Goal: Task Accomplishment & Management: Use online tool/utility

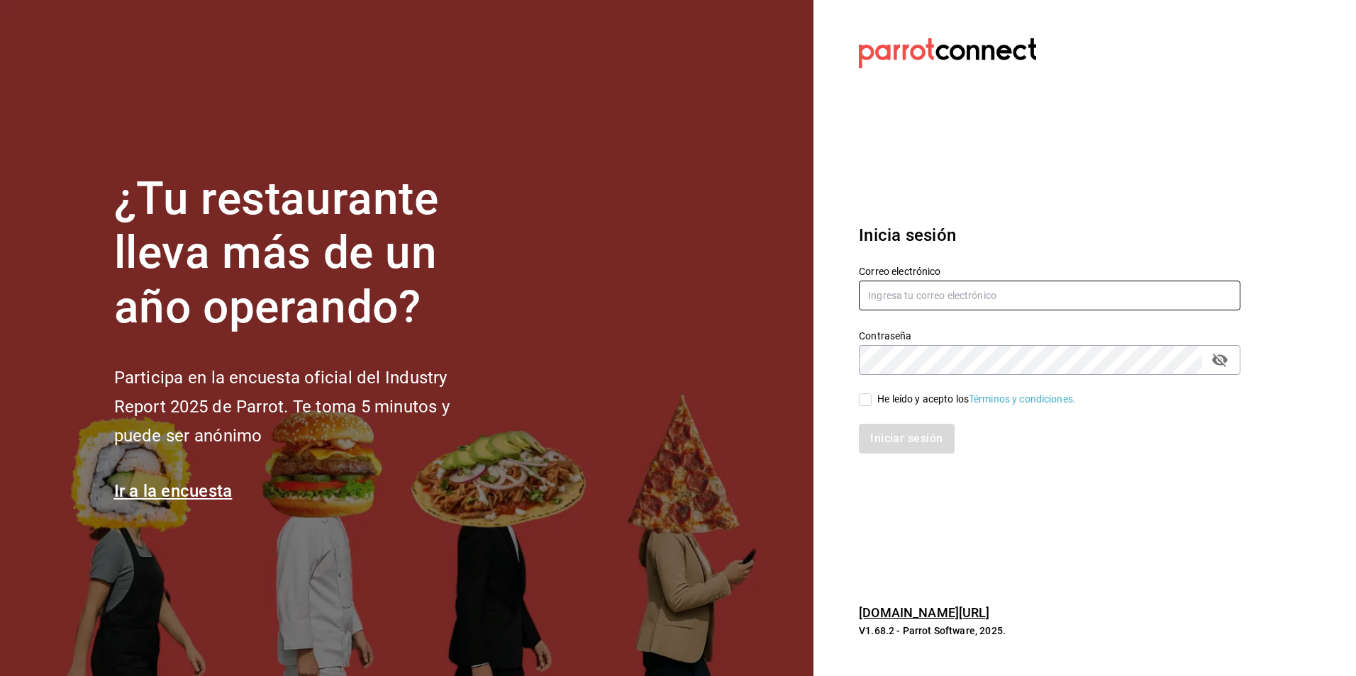
type input "[PERSON_NAME][EMAIL_ADDRESS][PERSON_NAME][DOMAIN_NAME]"
click at [867, 398] on input "He leído y acepto los Términos y condiciones." at bounding box center [865, 399] width 13 height 13
checkbox input "true"
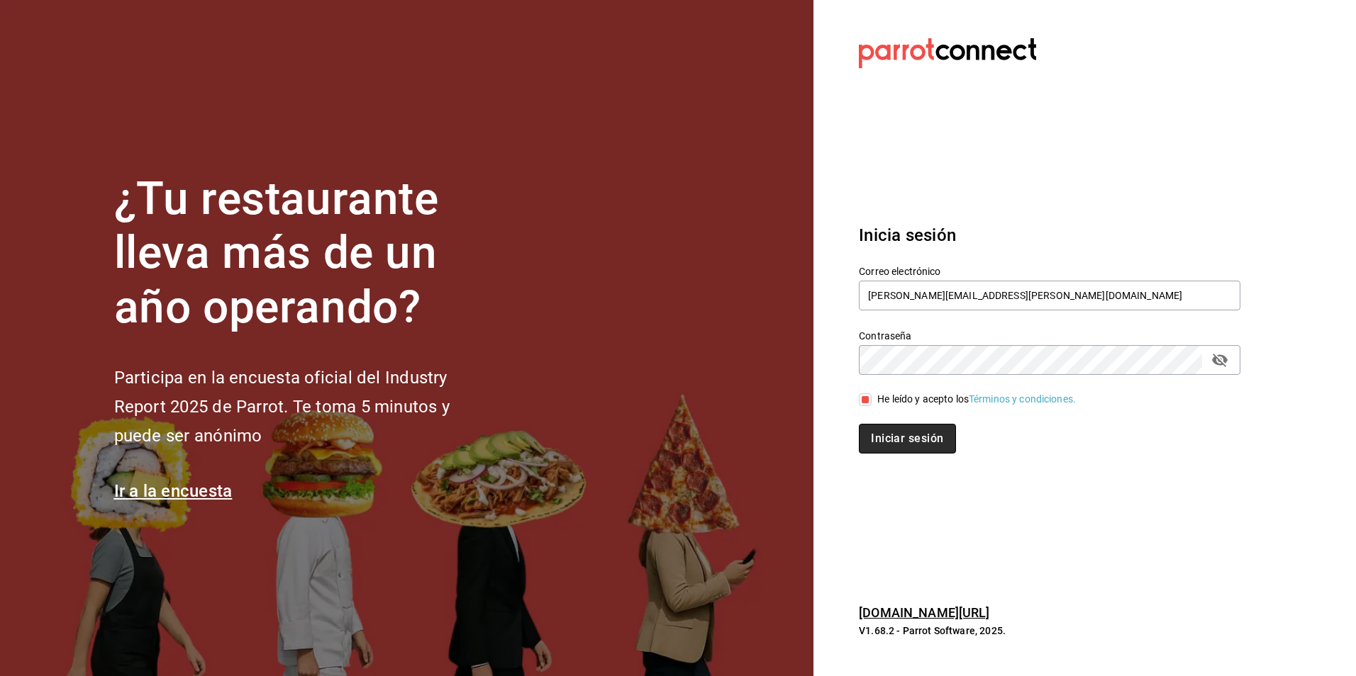
click at [871, 436] on button "Iniciar sesión" at bounding box center [907, 439] width 96 height 30
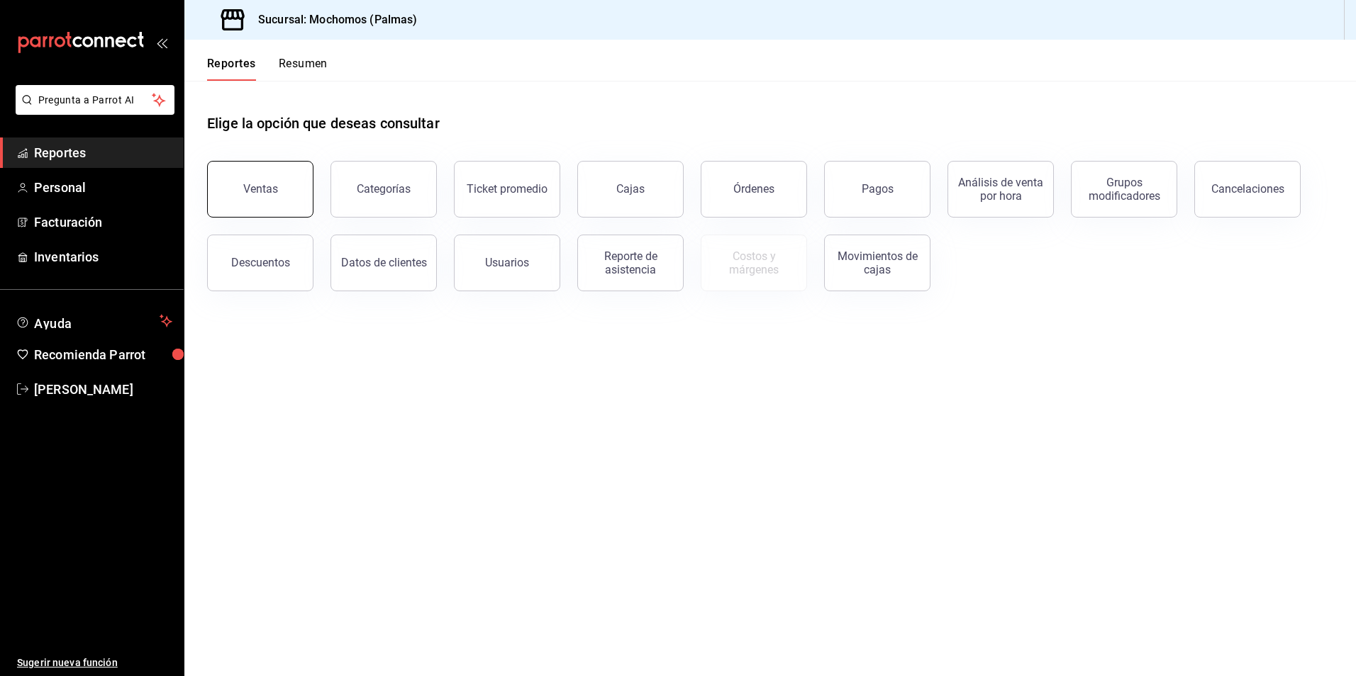
click at [279, 199] on button "Ventas" at bounding box center [260, 189] width 106 height 57
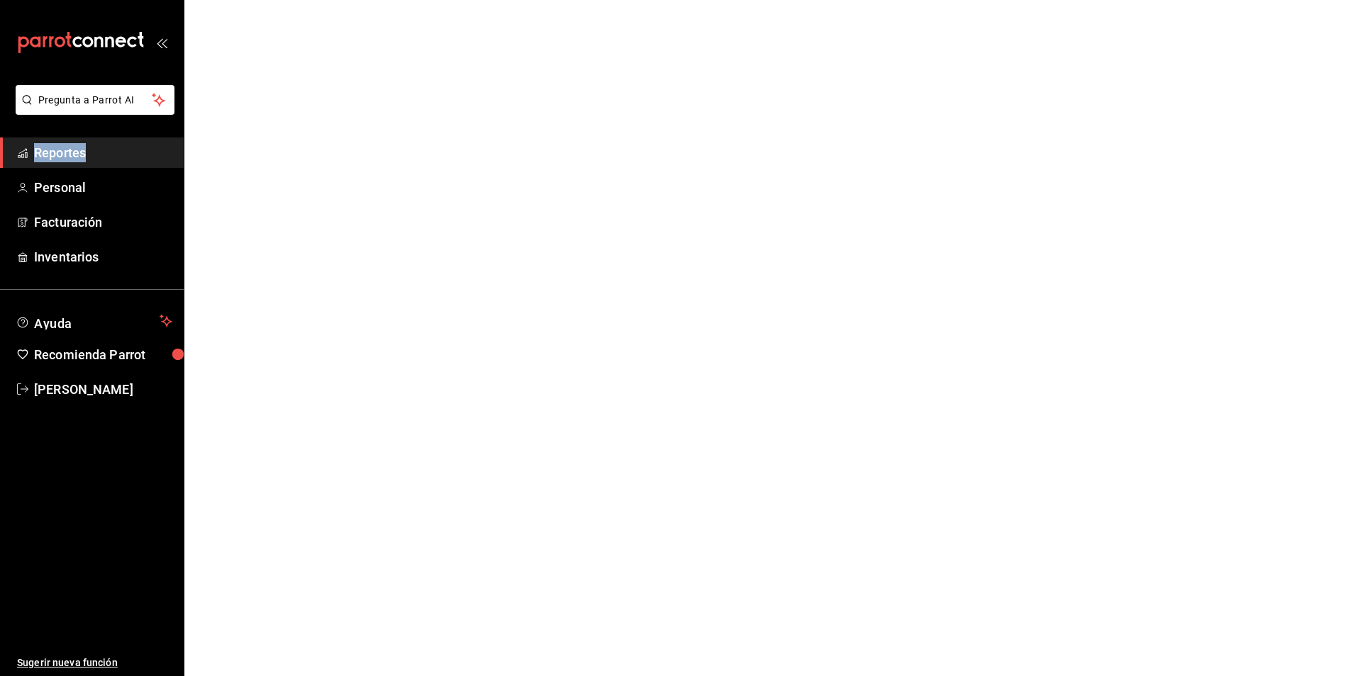
click at [279, 0] on html "Pregunta a Parrot AI Reportes Personal Facturación Inventarios Ayuda Recomienda…" at bounding box center [678, 0] width 1356 height 0
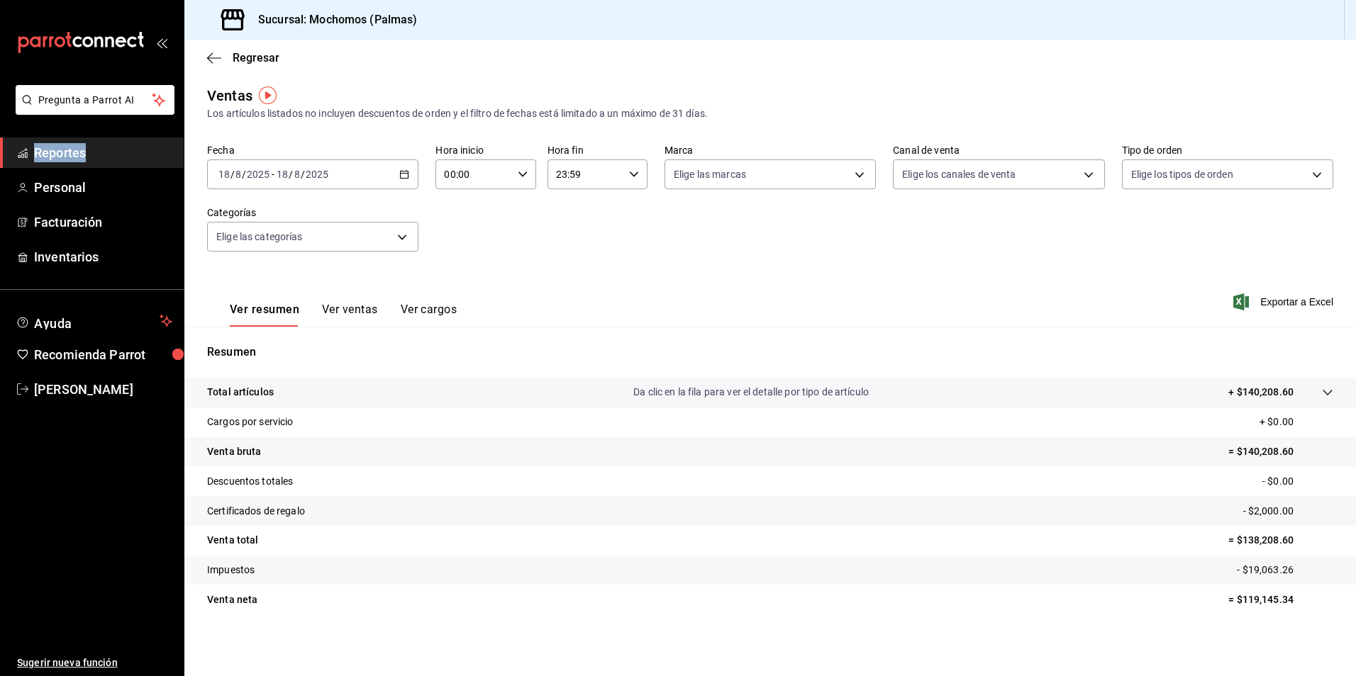
scroll to position [3, 0]
click at [1283, 302] on span "Exportar a Excel" at bounding box center [1284, 301] width 97 height 17
